Goal: Task Accomplishment & Management: Manage account settings

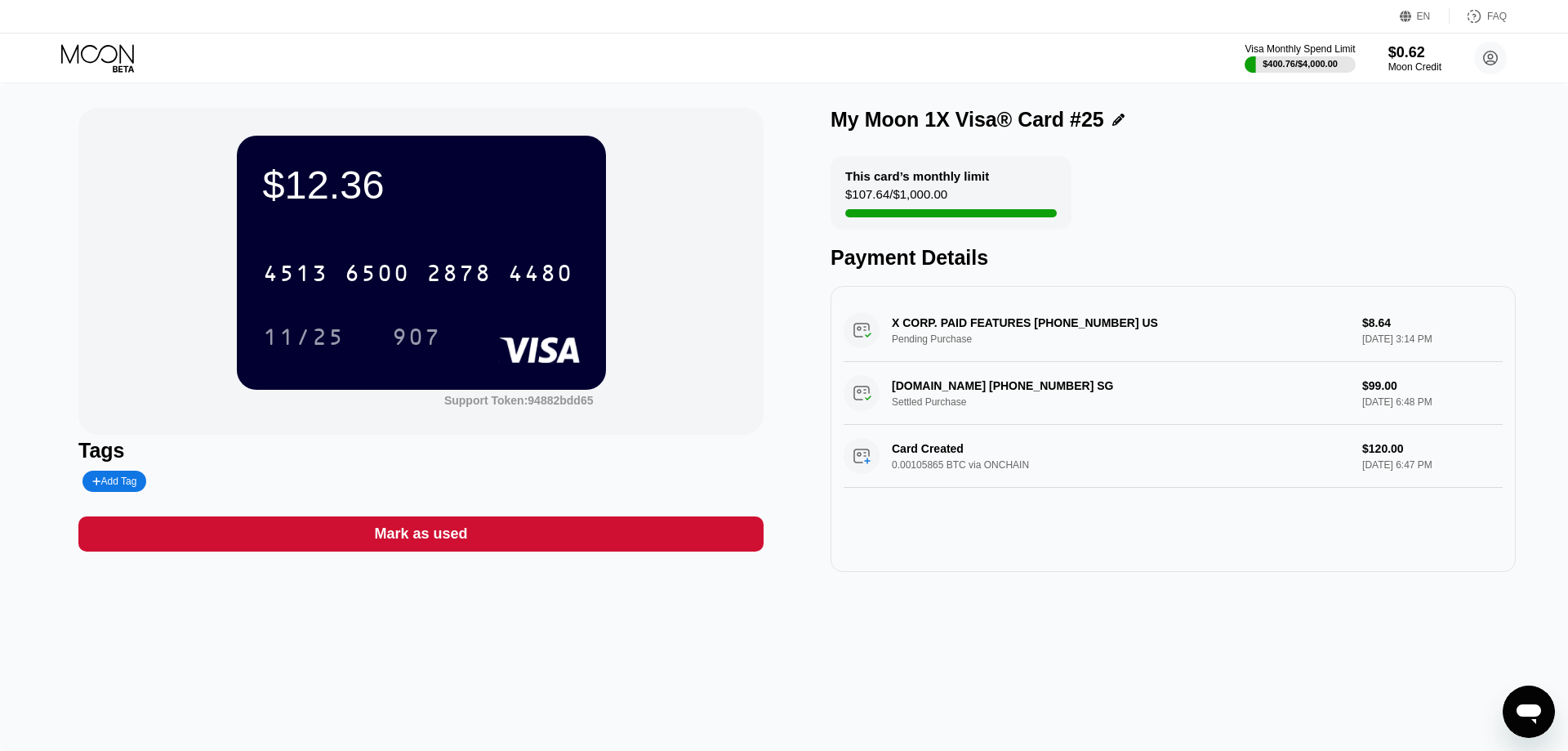
click at [97, 29] on div "EN Language Select an item Save FAQ" at bounding box center [784, 17] width 1568 height 33
click at [107, 59] on icon at bounding box center [99, 58] width 76 height 28
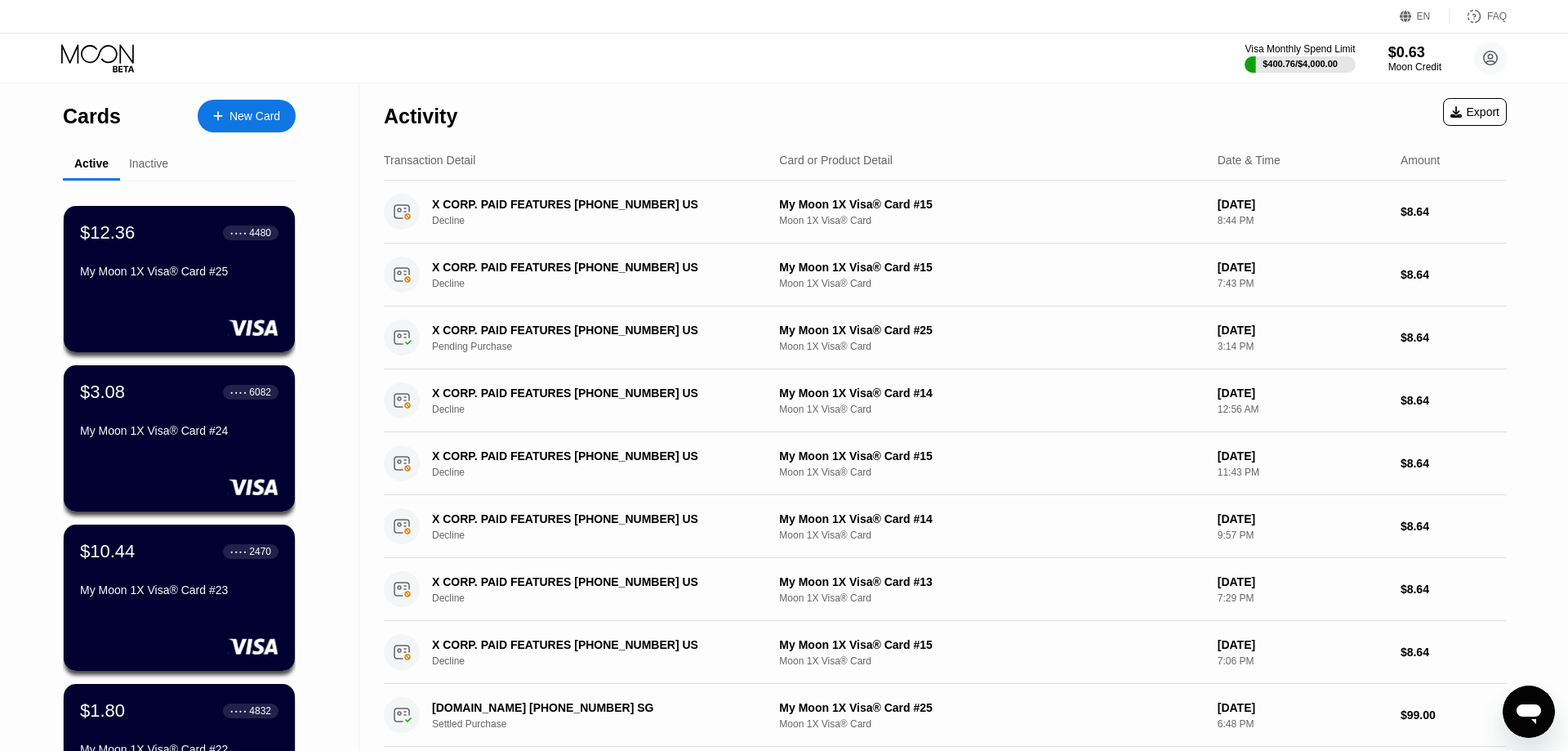
click at [359, 97] on div "Cards New Card Active Inactive $12.36 ● ● ● ● 4480 My Moon 1X Visa® Card #25 $3…" at bounding box center [784, 581] width 1568 height 995
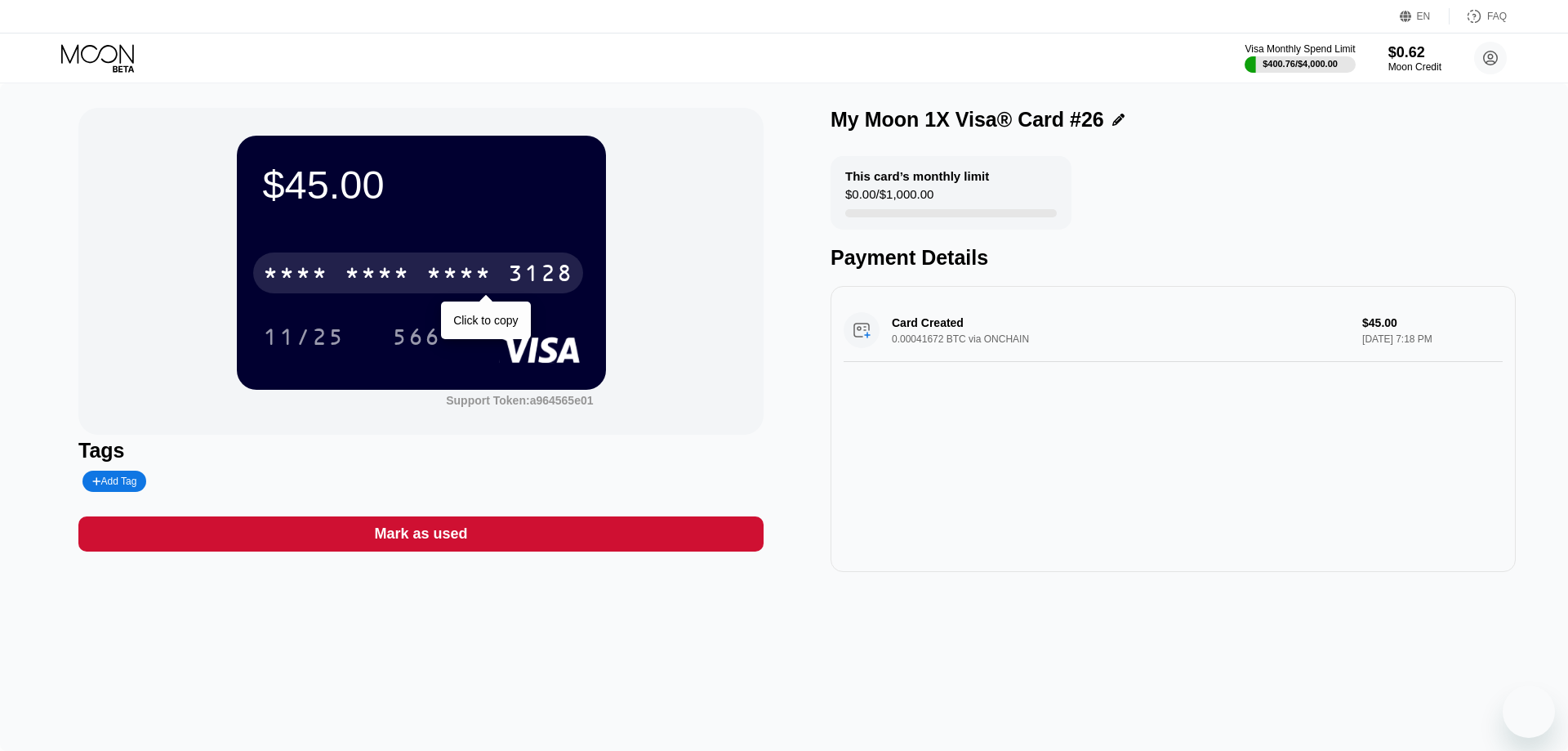
click at [414, 293] on div "* * * * * * * * * * * * 3128" at bounding box center [418, 273] width 330 height 40
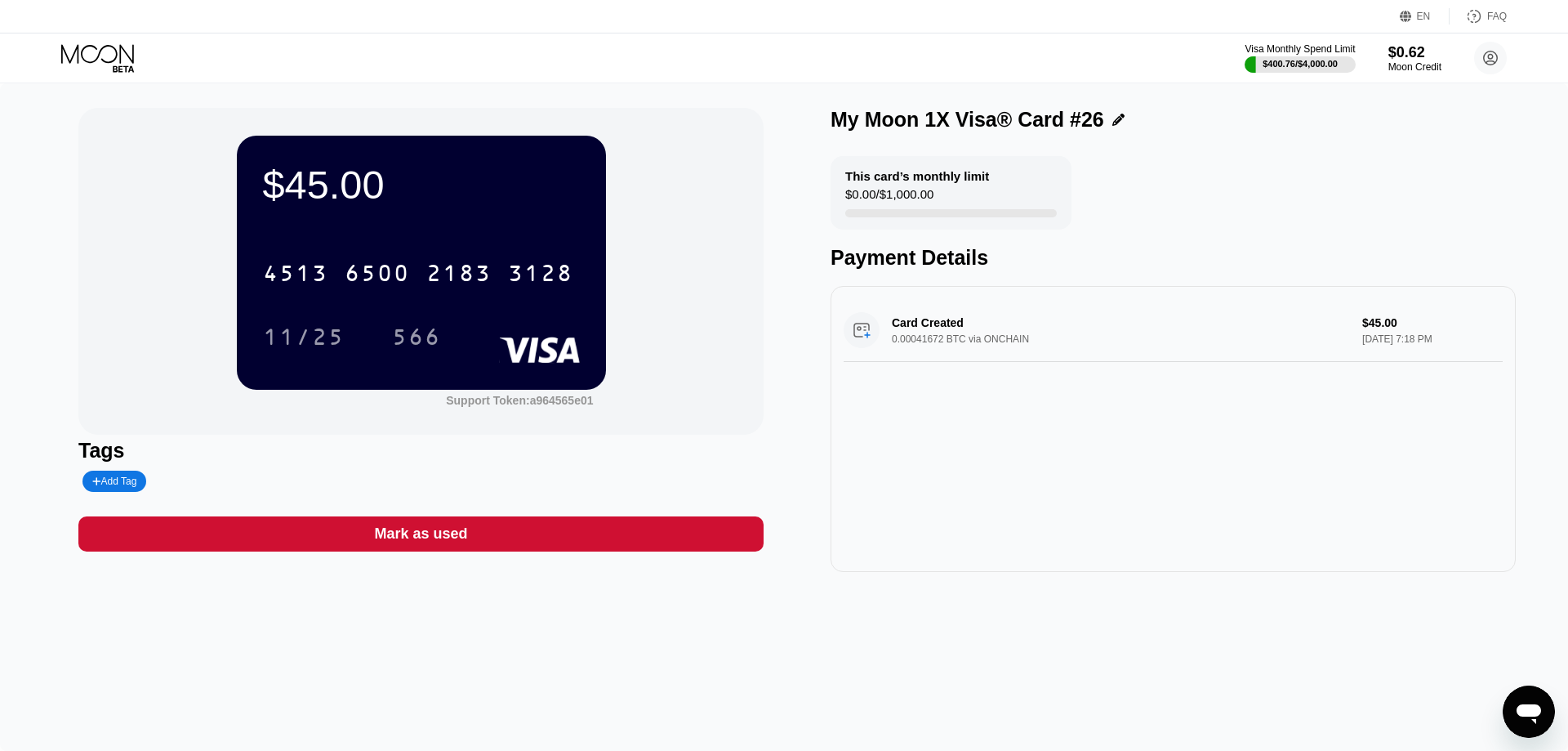
drag, startPoint x: 642, startPoint y: 299, endPoint x: 515, endPoint y: 292, distance: 127.2
click at [635, 299] on div "$45.00 4513 6500 2183 3128 11/25 566 Support Token: a964565e01" at bounding box center [421, 271] width 685 height 327
